Goal: Task Accomplishment & Management: Complete application form

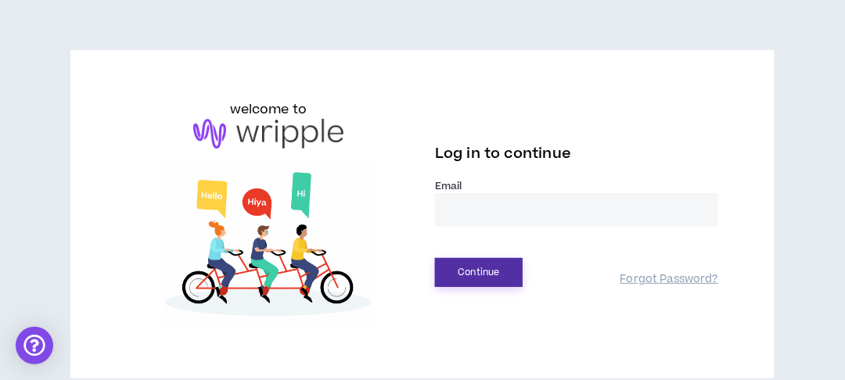
click at [488, 277] on button "Continue" at bounding box center [479, 272] width 88 height 29
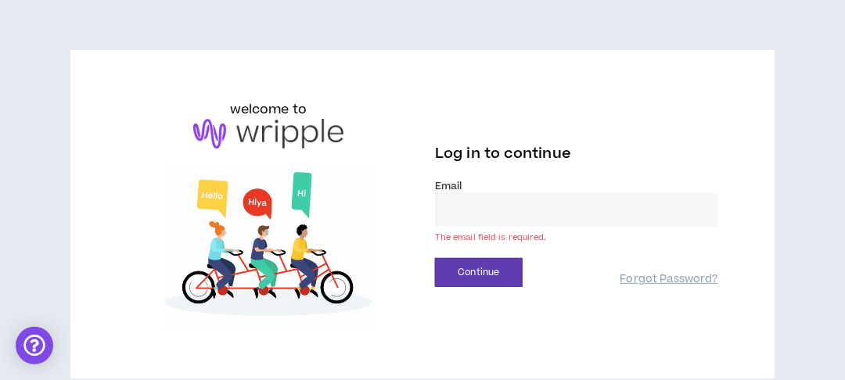
click at [484, 186] on label "Email *" at bounding box center [576, 186] width 283 height 14
click at [484, 204] on input "email" at bounding box center [576, 210] width 283 height 34
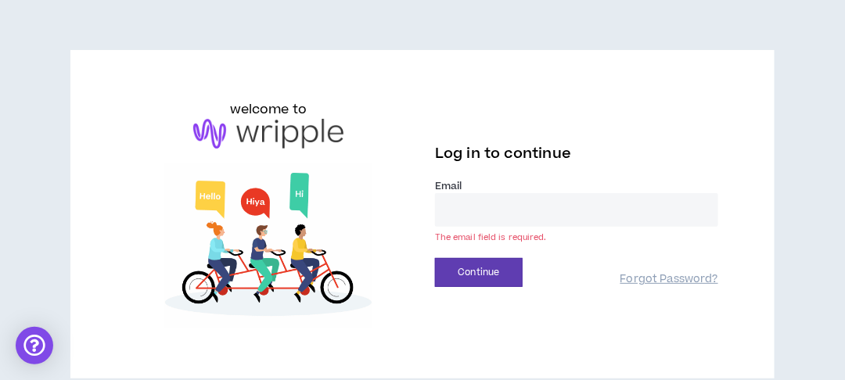
type input "**********"
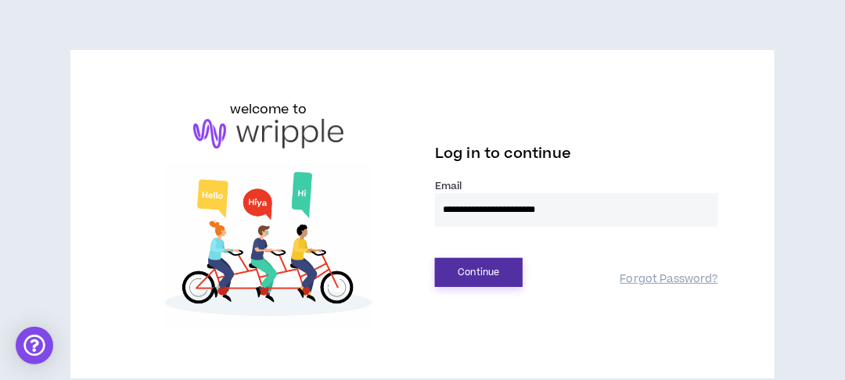
click at [487, 264] on button "Continue" at bounding box center [479, 272] width 88 height 29
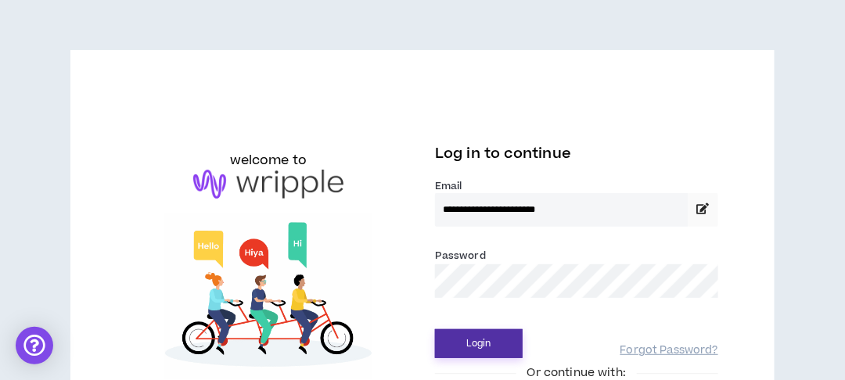
click at [480, 335] on button "Login" at bounding box center [479, 343] width 88 height 29
